Goal: Find contact information: Find contact information

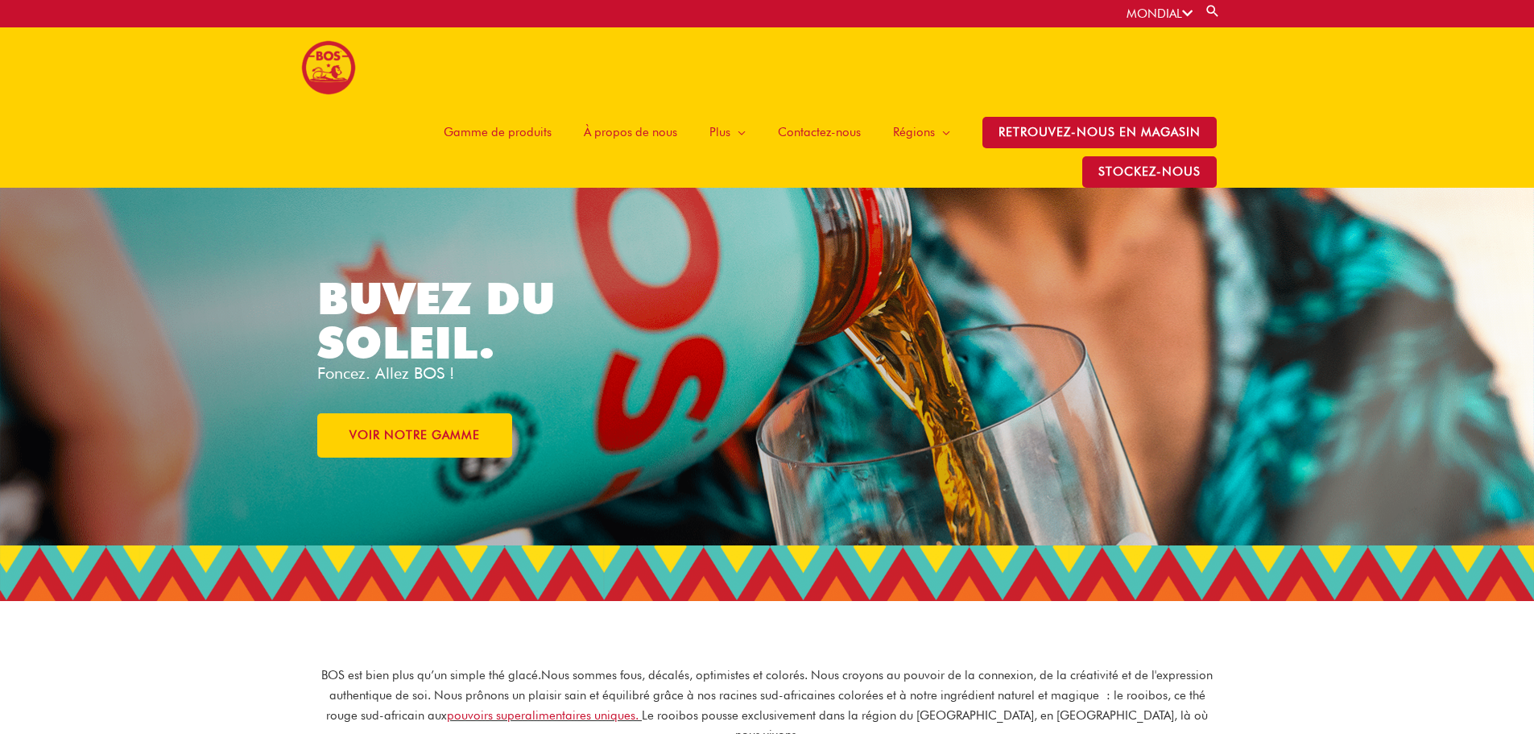
click at [847, 133] on font "Contactez-nous" at bounding box center [819, 132] width 83 height 14
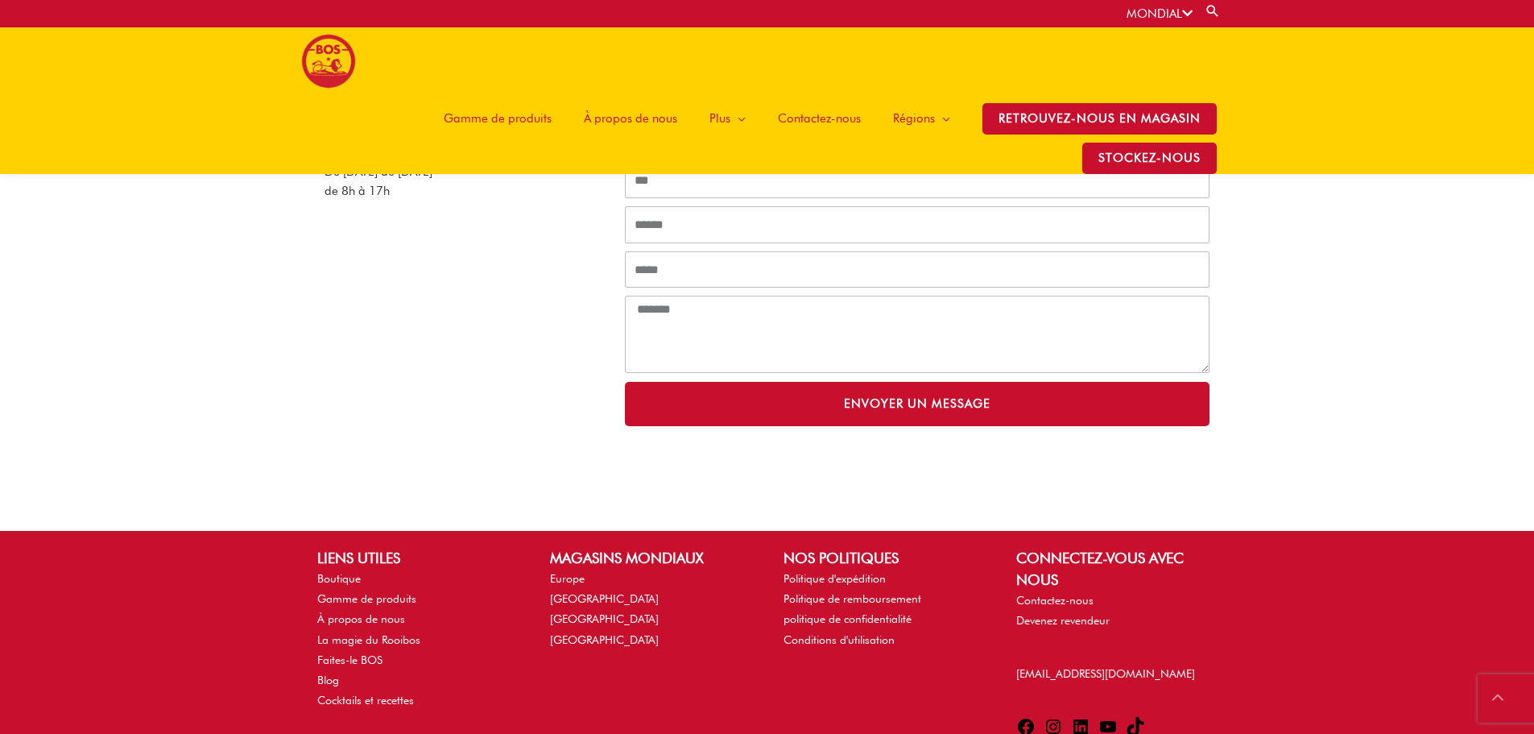
scroll to position [470, 0]
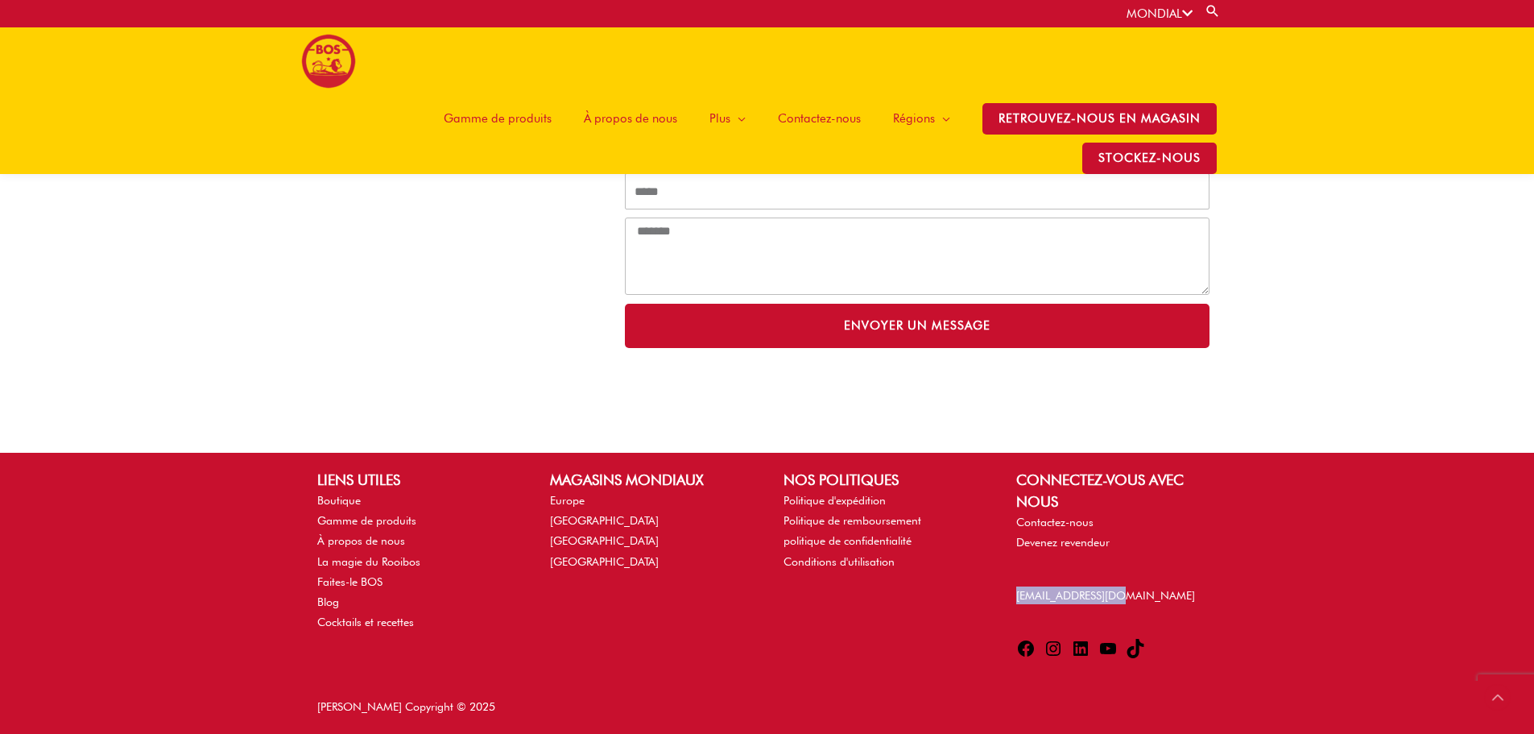
drag, startPoint x: 1142, startPoint y: 595, endPoint x: 1005, endPoint y: 593, distance: 136.9
click at [1005, 593] on div "CONNECTEZ-VOUS AVEC NOUS Contactez-nous Devenez revendeur [EMAIL_ADDRESS][DOMAI…" at bounding box center [1116, 567] width 233 height 196
drag, startPoint x: 965, startPoint y: 601, endPoint x: 1127, endPoint y: 602, distance: 162.7
click at [1127, 602] on div "LIENS UTILES Boutique Gamme de produits À propos de nous La magie du Rooibos Fa…" at bounding box center [767, 567] width 932 height 196
drag, startPoint x: 1123, startPoint y: 595, endPoint x: 999, endPoint y: 598, distance: 124.8
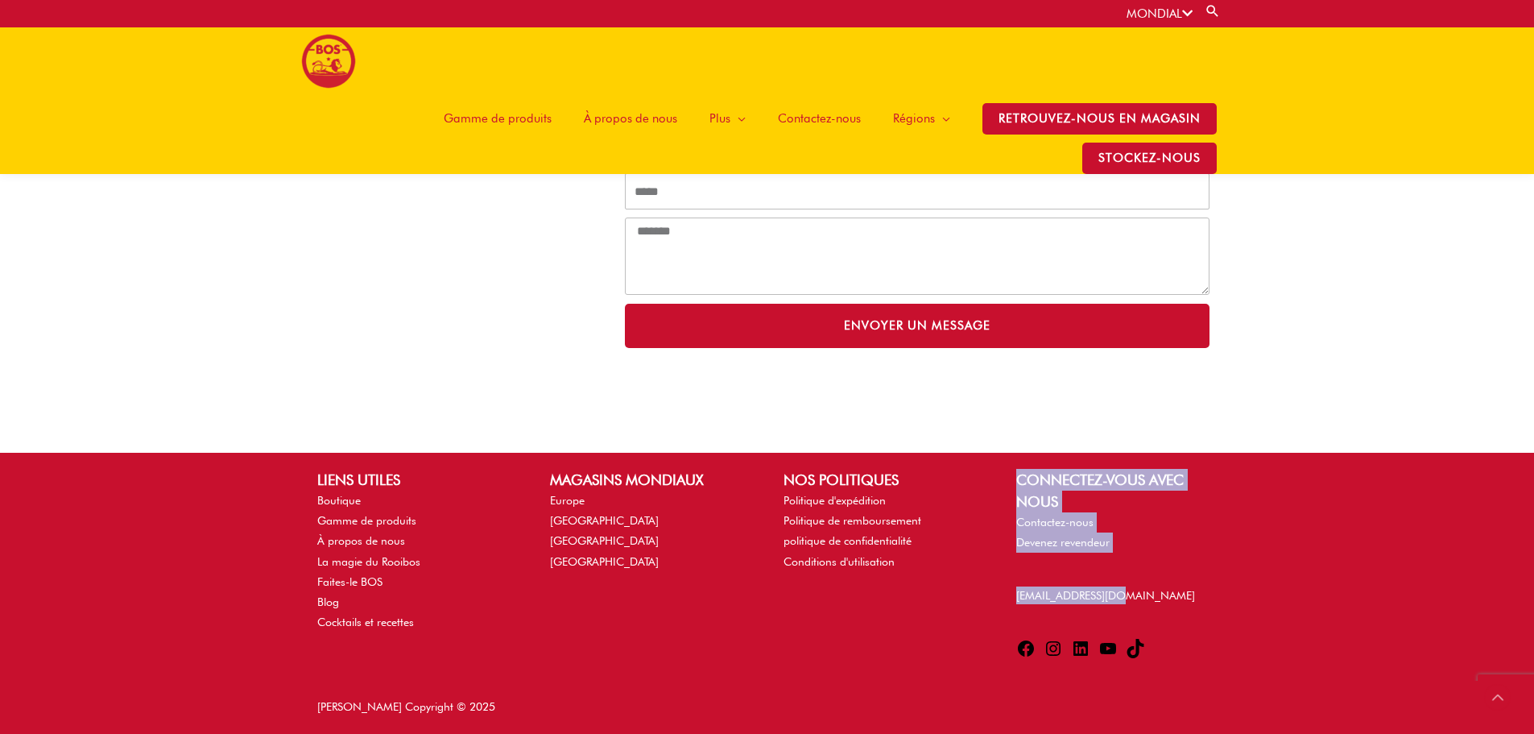
drag, startPoint x: 999, startPoint y: 598, endPoint x: 963, endPoint y: 606, distance: 36.3
click at [961, 606] on div "LIENS UTILES Boutique Gamme de produits À propos de nous La magie du Rooibos Fa…" at bounding box center [767, 567] width 932 height 196
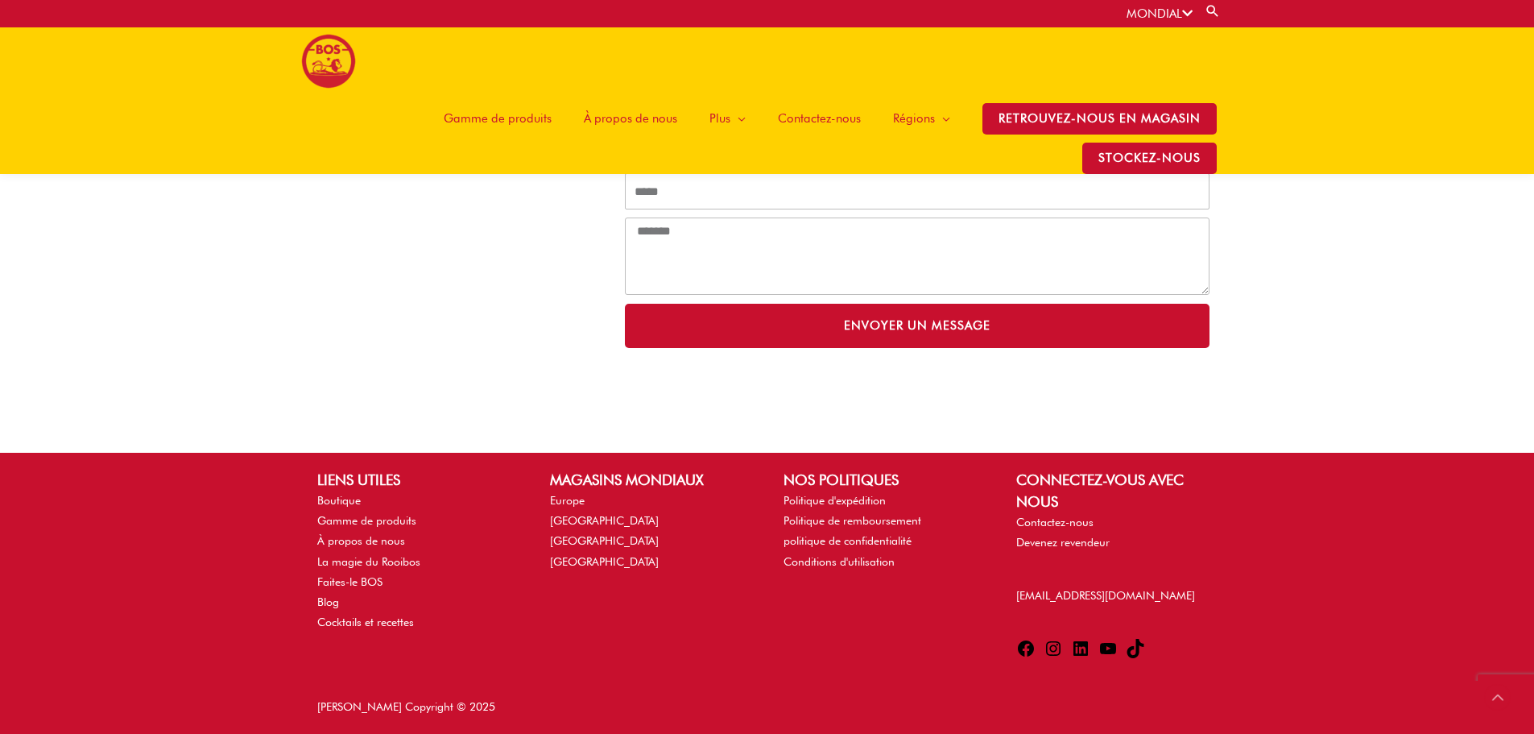
drag, startPoint x: 167, startPoint y: 564, endPoint x: 184, endPoint y: 555, distance: 19.1
click at [168, 564] on div "LIENS UTILES Boutique Gamme de produits À propos de nous La magie du Rooibos Fa…" at bounding box center [767, 567] width 1534 height 228
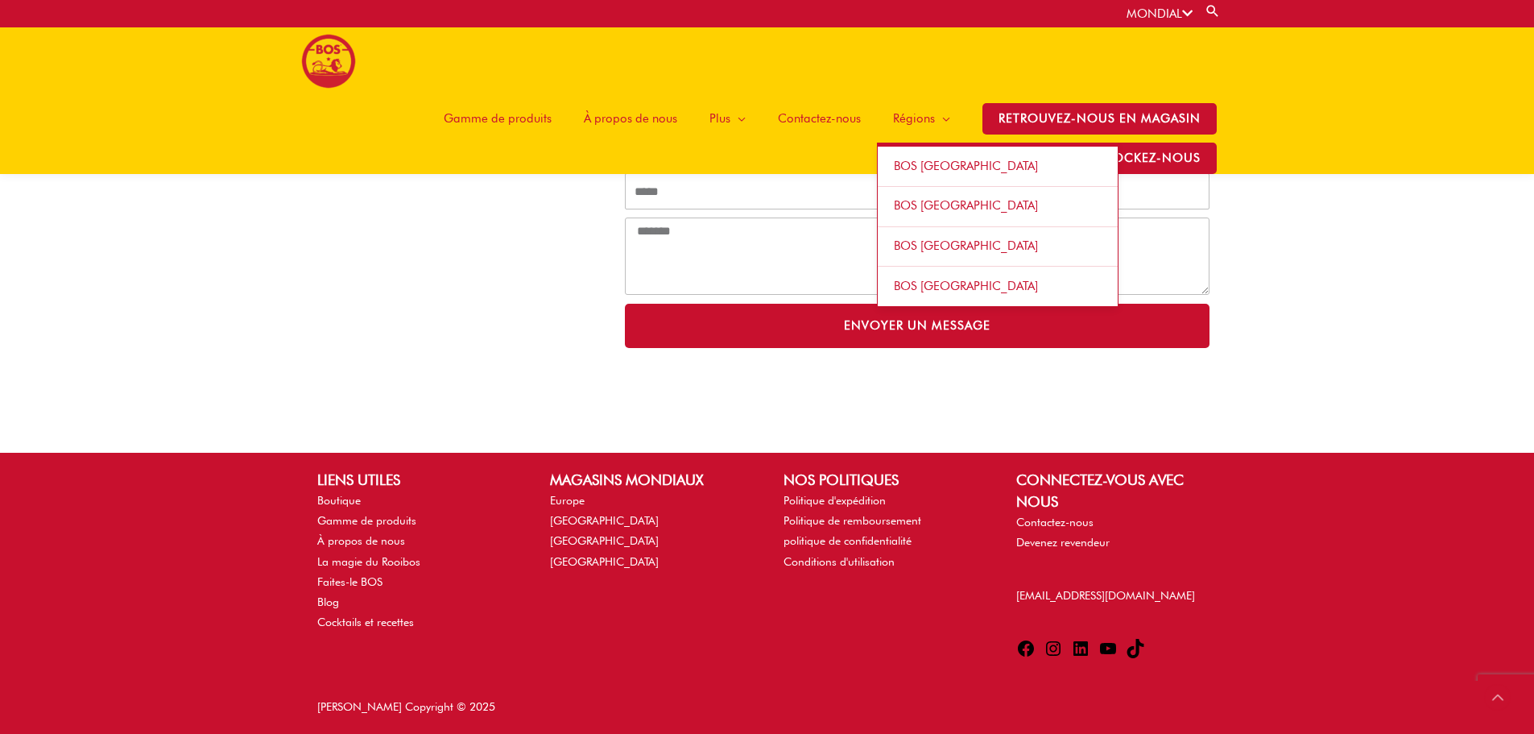
click at [934, 275] on link "BOS [GEOGRAPHIC_DATA]" at bounding box center [998, 286] width 240 height 39
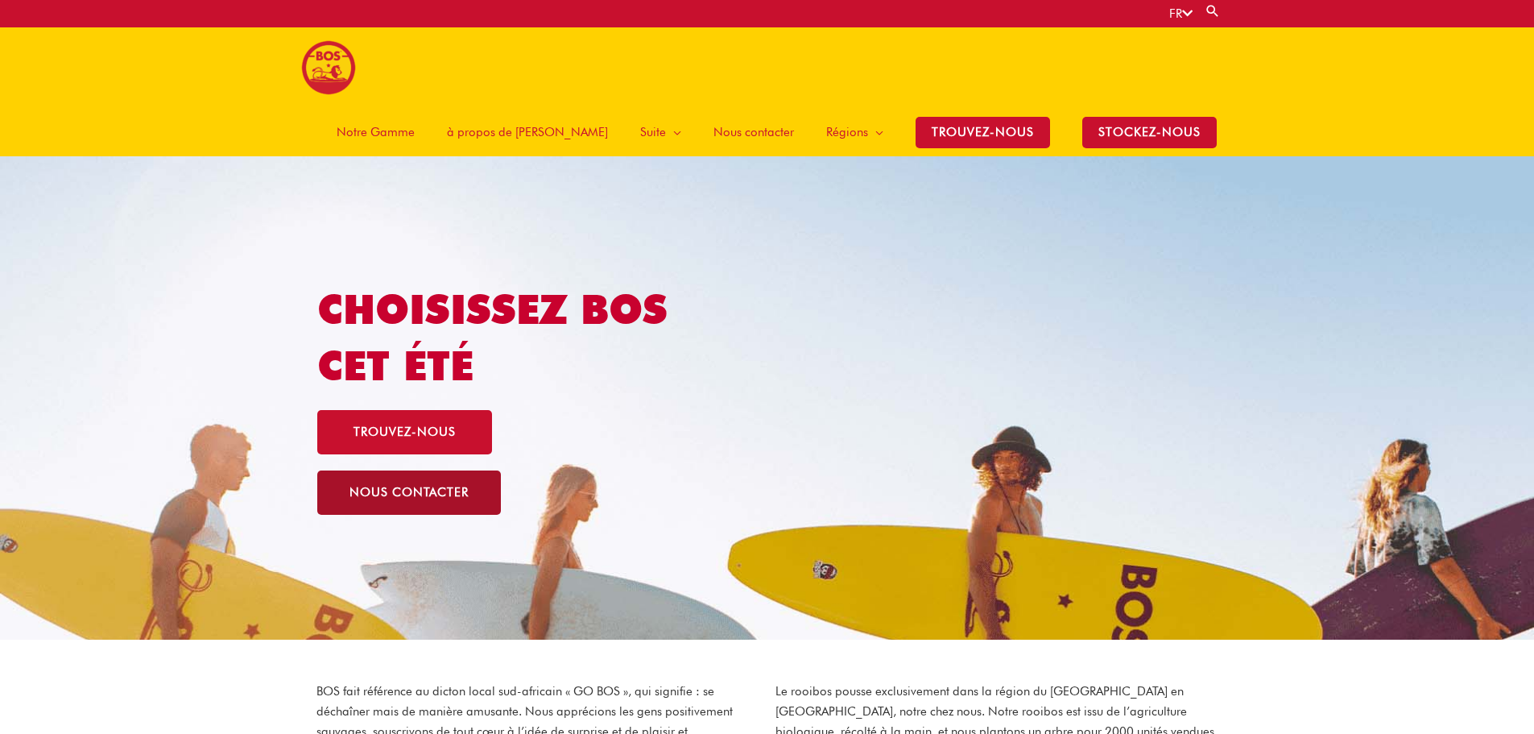
click at [395, 470] on link "nous contacter" at bounding box center [409, 492] width 184 height 44
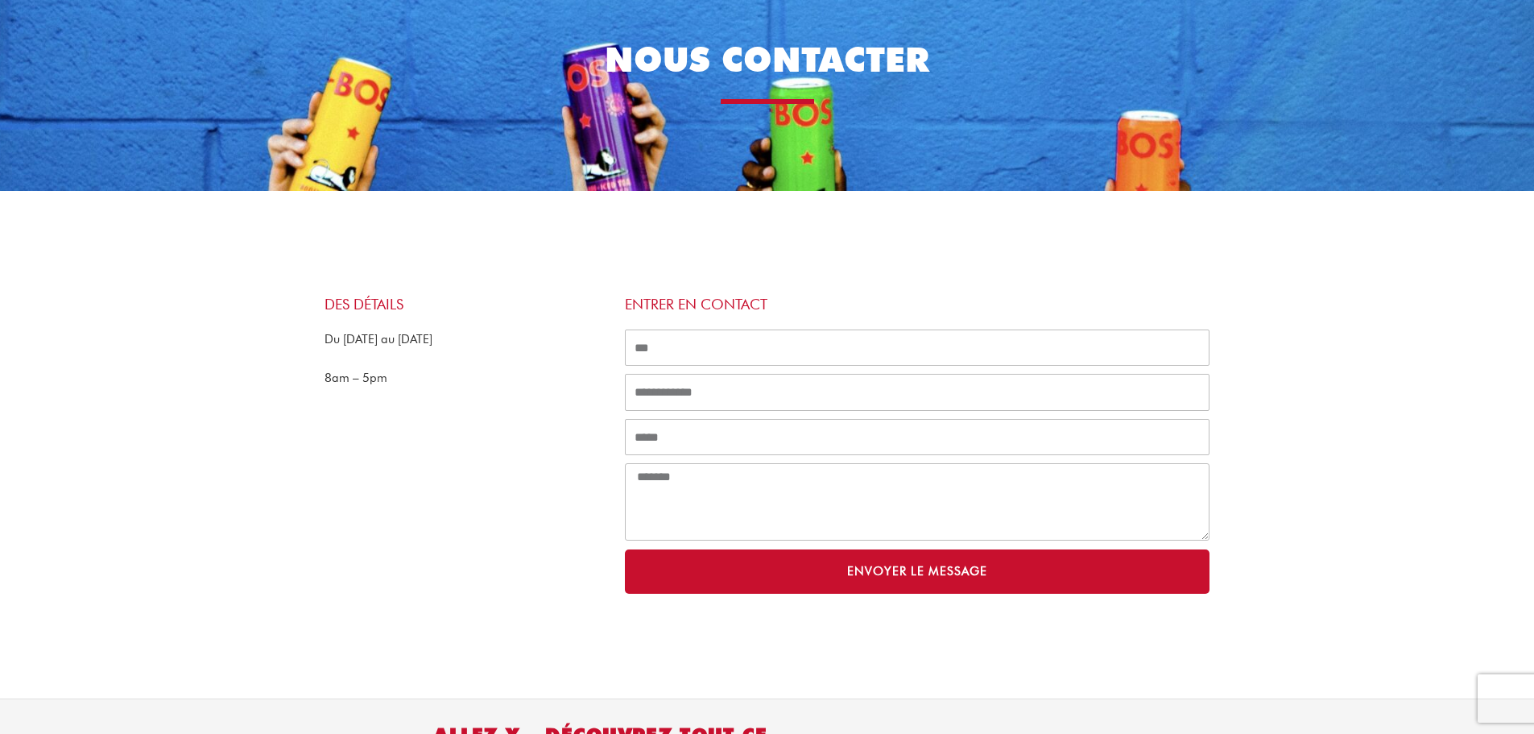
scroll to position [228, 0]
